Goal: Information Seeking & Learning: Learn about a topic

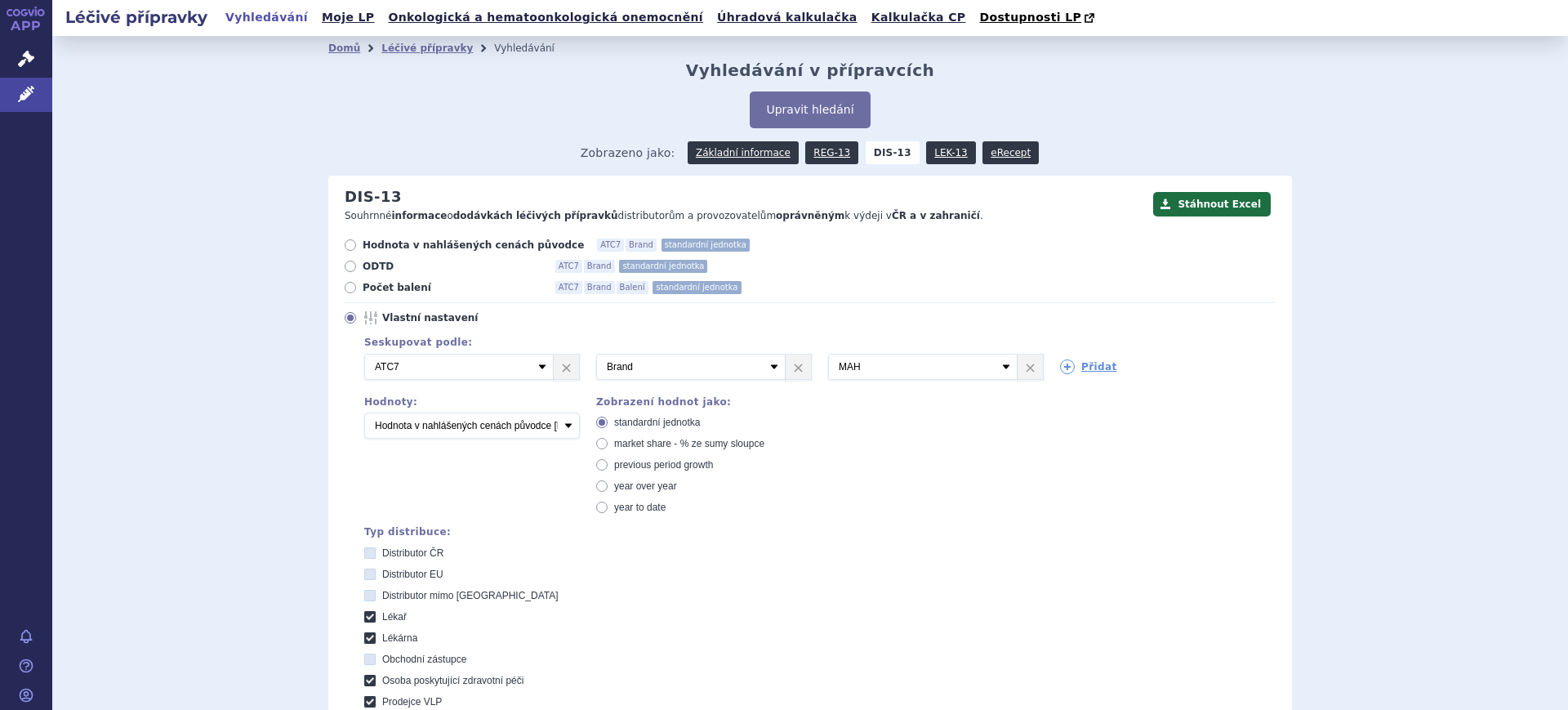
scroll to position [765, 0]
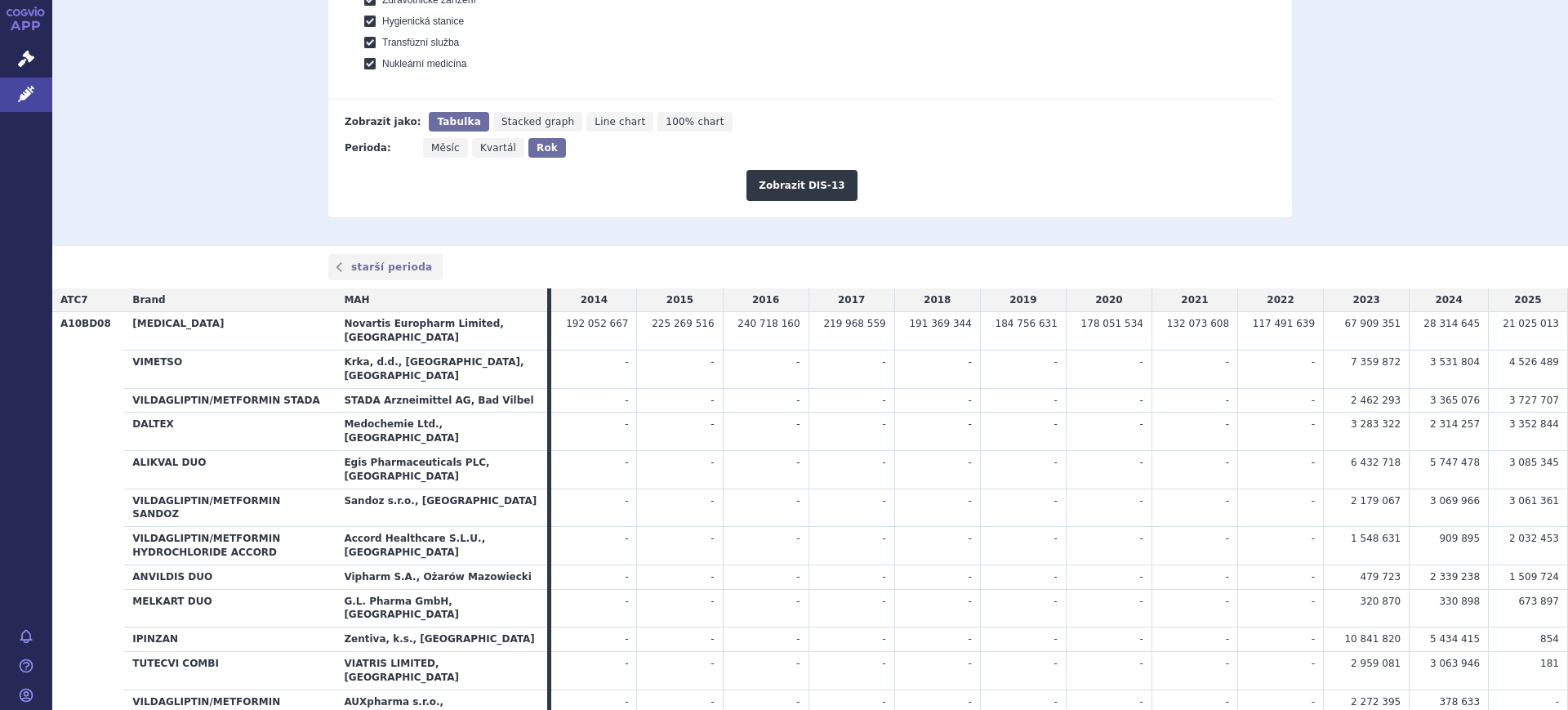
click at [784, 450] on td "-" at bounding box center [765, 469] width 85 height 38
click at [696, 412] on td "-" at bounding box center [680, 431] width 85 height 38
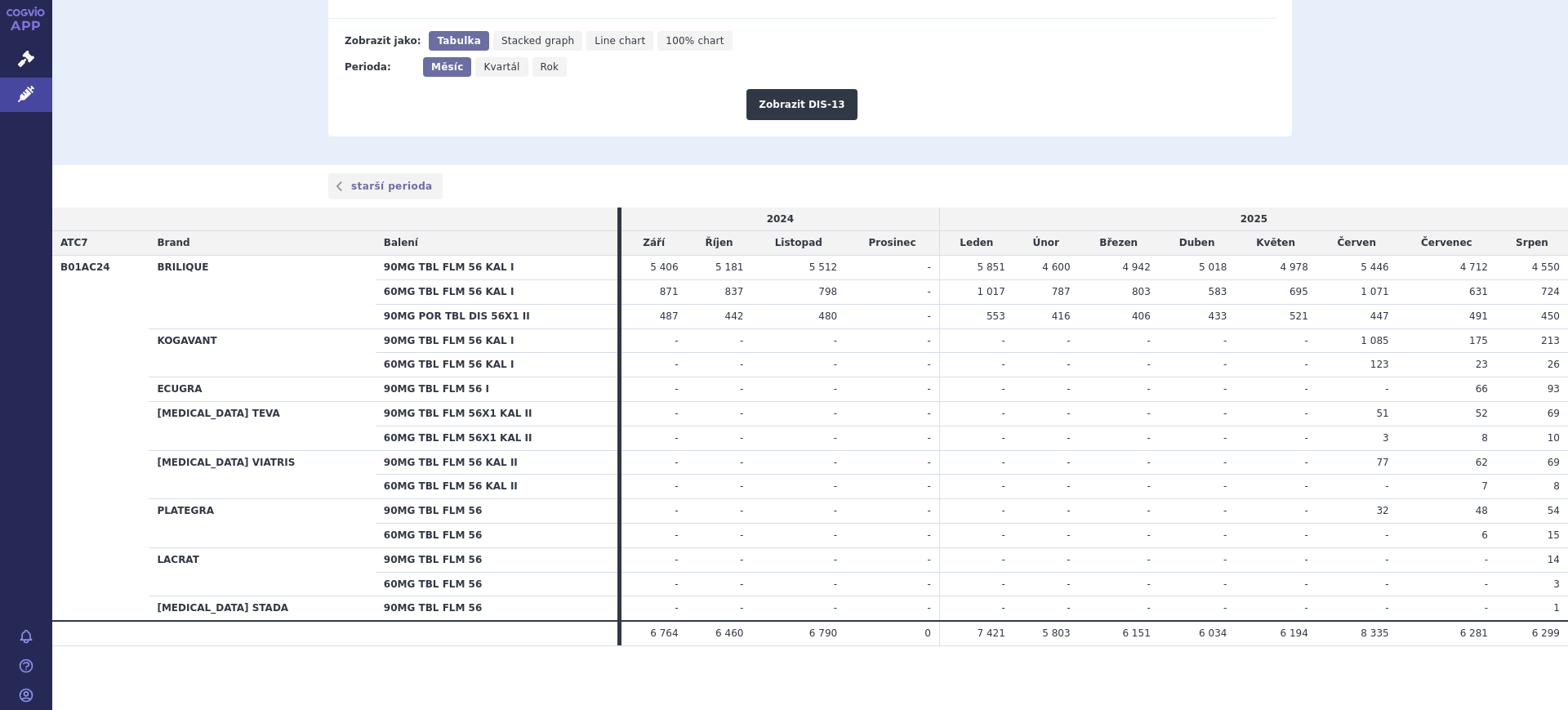
scroll to position [849, 0]
drag, startPoint x: 1159, startPoint y: 419, endPoint x: 1220, endPoint y: 399, distance: 64.2
drag, startPoint x: 1220, startPoint y: 399, endPoint x: 1288, endPoint y: 354, distance: 81.5
click at [1282, 343] on td "-" at bounding box center [1275, 339] width 81 height 25
drag, startPoint x: 1515, startPoint y: 558, endPoint x: 1531, endPoint y: 574, distance: 22.6
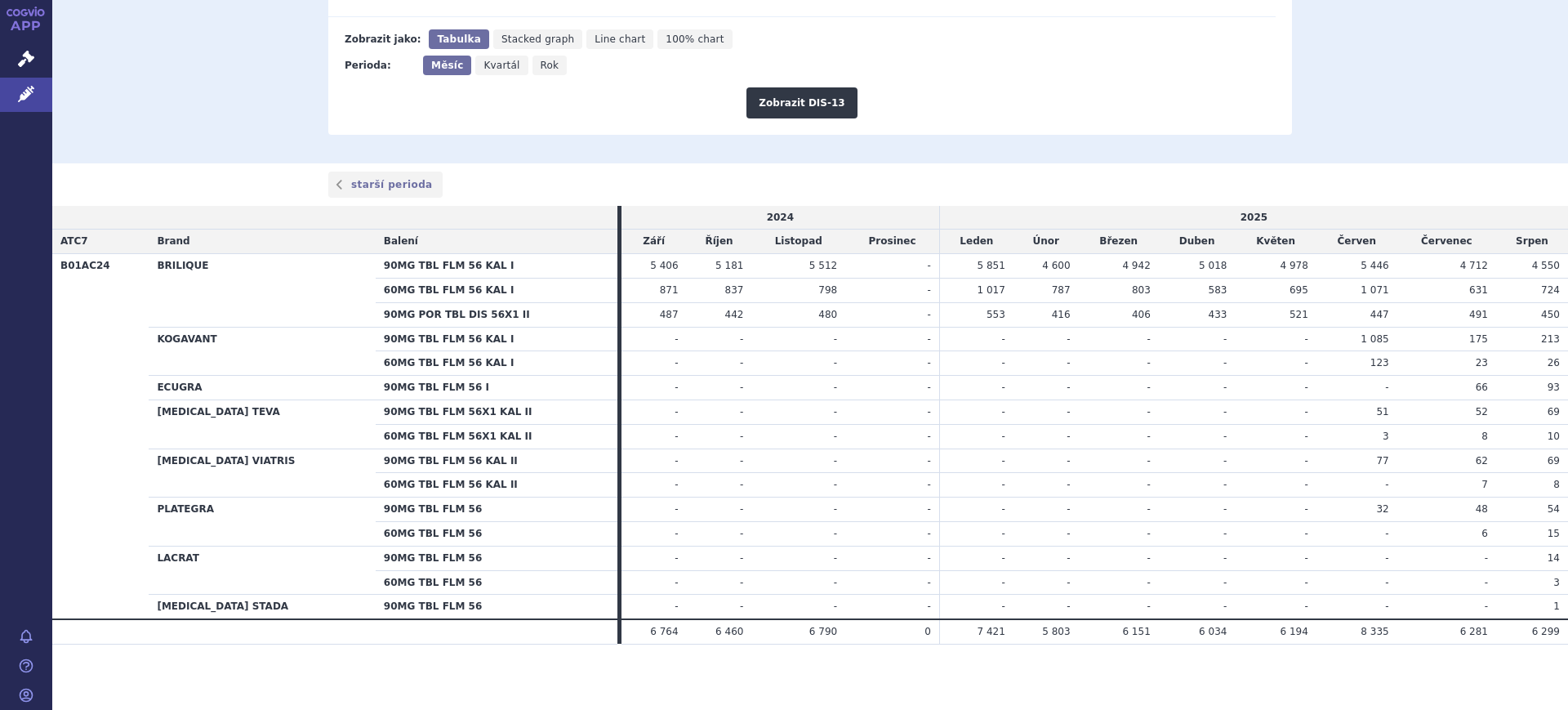
click at [1531, 574] on tbody "B01AC24 BRILIQUE 90MG TBL FLM 56 KAL I 5 406 5 181 5 512 - 5 851 - -" at bounding box center [811, 437] width 1516 height 365
click at [1532, 580] on td "3" at bounding box center [1532, 582] width 72 height 25
drag, startPoint x: 1472, startPoint y: 35, endPoint x: 1310, endPoint y: -53, distance: 184.4
